Goal: Task Accomplishment & Management: Use online tool/utility

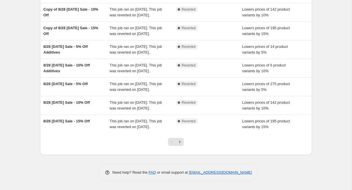
scroll to position [162, 0]
click at [179, 143] on icon "Next" at bounding box center [180, 142] width 6 height 6
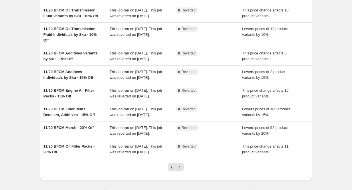
scroll to position [85, 0]
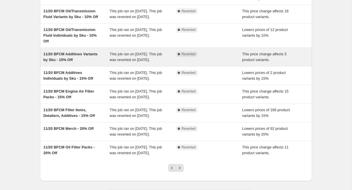
click at [68, 62] on span "11/20 BFCM Additives Variants by Sku - 15% Off" at bounding box center [71, 57] width 54 height 10
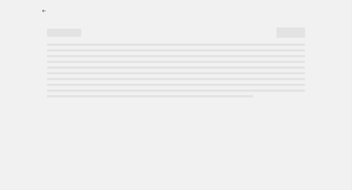
select select "pcap"
select select "no_change"
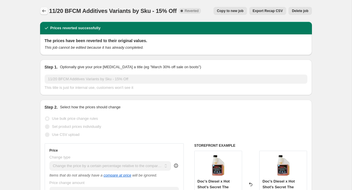
click at [43, 11] on icon "Price change jobs" at bounding box center [44, 10] width 4 height 3
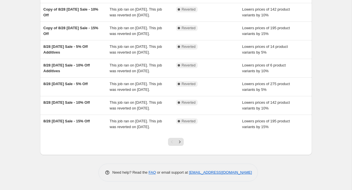
scroll to position [162, 0]
click at [183, 141] on button "Next" at bounding box center [180, 142] width 8 height 8
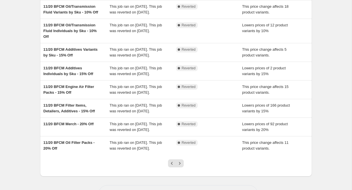
scroll to position [90, 0]
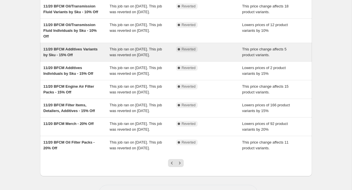
click at [66, 57] on span "11/20 BFCM Additives Variants by Sku - 15% Off" at bounding box center [71, 52] width 54 height 10
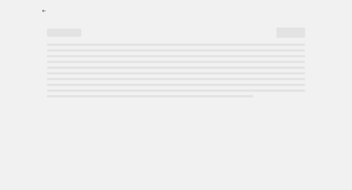
select select "pcap"
select select "no_change"
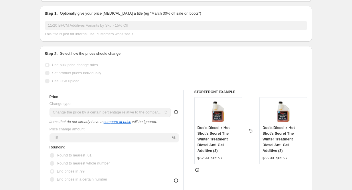
scroll to position [59, 0]
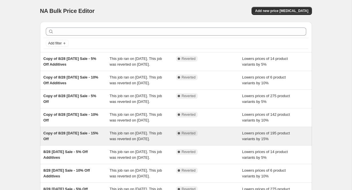
click at [71, 142] on div "Copy of 8/28 [DATE] Sale - 15% Off" at bounding box center [77, 135] width 66 height 11
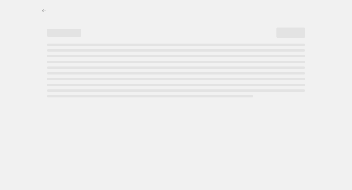
select select "percentage"
select select "product_type"
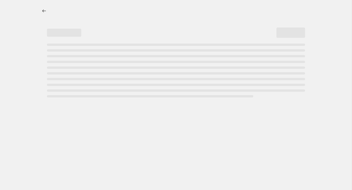
select select "product_type"
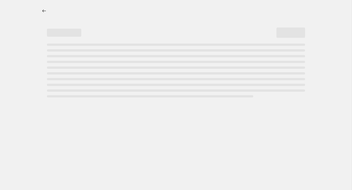
select select "product_type"
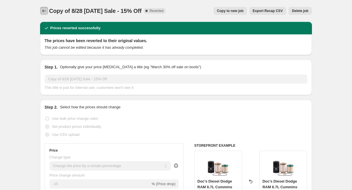
click at [42, 12] on icon "Price change jobs" at bounding box center [44, 11] width 6 height 6
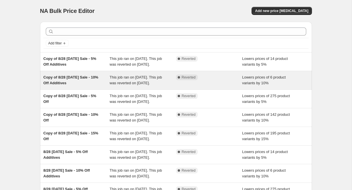
scroll to position [162, 0]
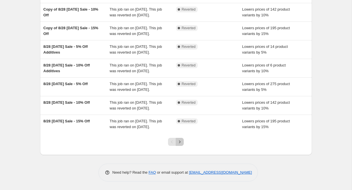
click at [179, 141] on icon "Next" at bounding box center [180, 142] width 6 height 6
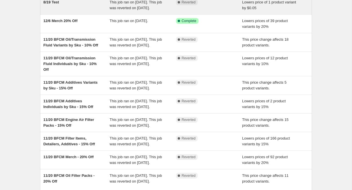
scroll to position [157, 0]
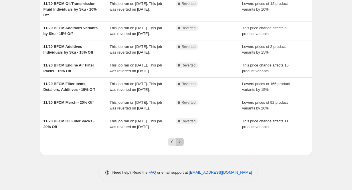
click at [182, 142] on icon "Next" at bounding box center [180, 142] width 6 height 6
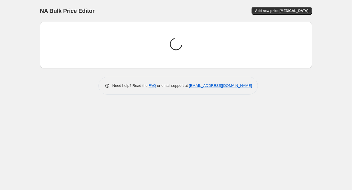
scroll to position [0, 0]
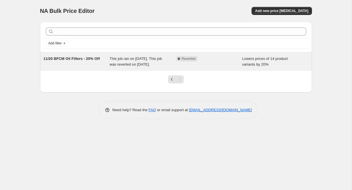
click at [66, 58] on span "11/20 BFCM Oil Filters - 20% Off" at bounding box center [72, 58] width 56 height 4
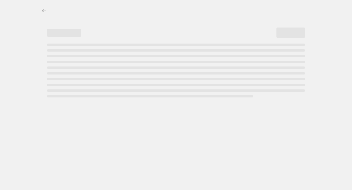
select select "percentage"
select select "product_type"
select select "tag"
select select "not_equal"
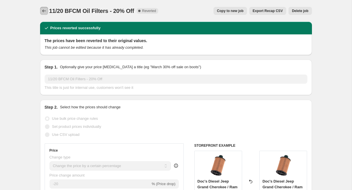
click at [43, 12] on icon "Price change jobs" at bounding box center [44, 10] width 4 height 3
